Goal: Find specific page/section: Find specific page/section

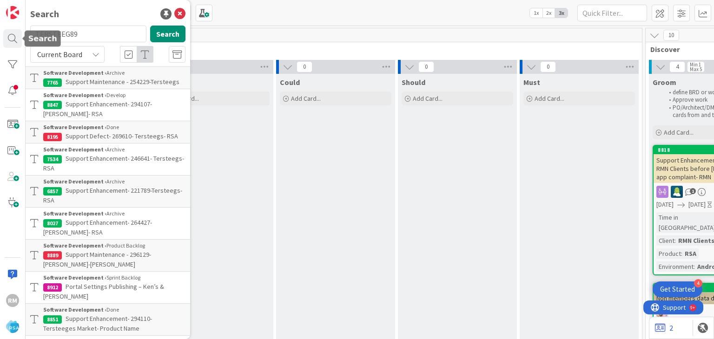
drag, startPoint x: 98, startPoint y: 30, endPoint x: 0, endPoint y: 32, distance: 98.0
click at [0, 32] on div "RM Search TERSTEEG89 Search Current Board Software Development › Archive 7765 S…" at bounding box center [13, 169] width 26 height 339
type input "8954"
click at [164, 30] on button "Search" at bounding box center [167, 34] width 35 height 17
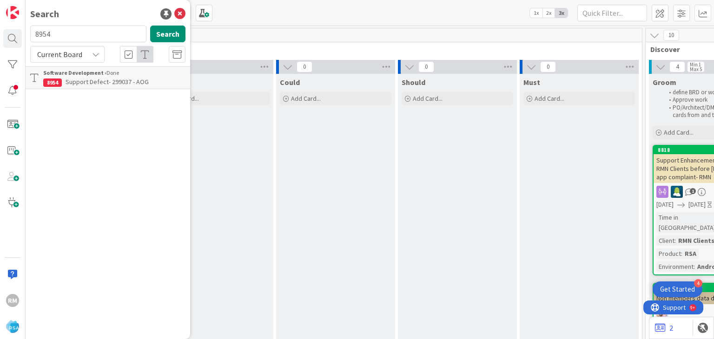
click at [111, 83] on span "Support Defect- 299037 - AOG" at bounding box center [106, 82] width 83 height 8
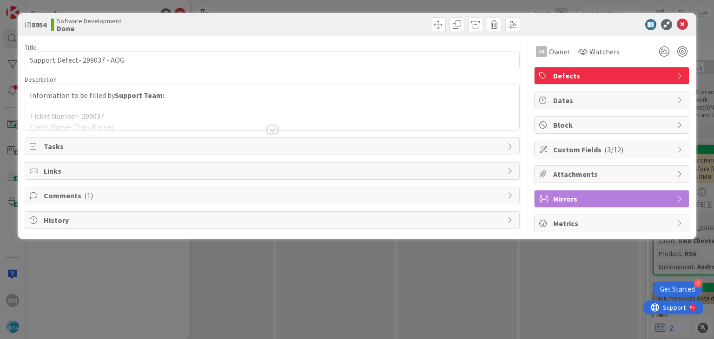
click at [273, 127] on div at bounding box center [272, 129] width 10 height 7
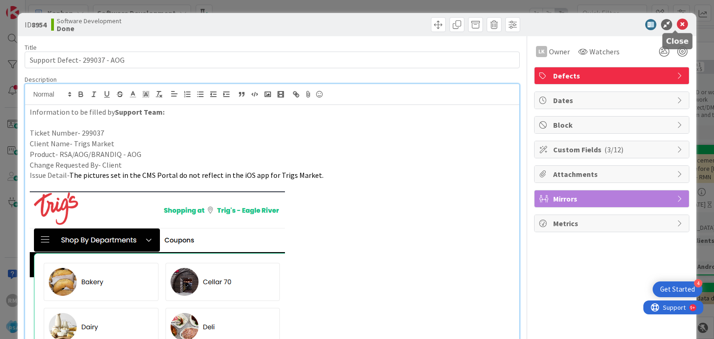
click at [676, 26] on icon at bounding box center [681, 24] width 11 height 11
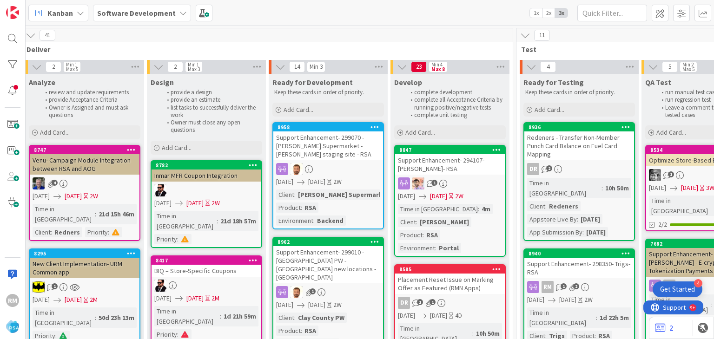
scroll to position [0, 1001]
